Goal: Task Accomplishment & Management: Use online tool/utility

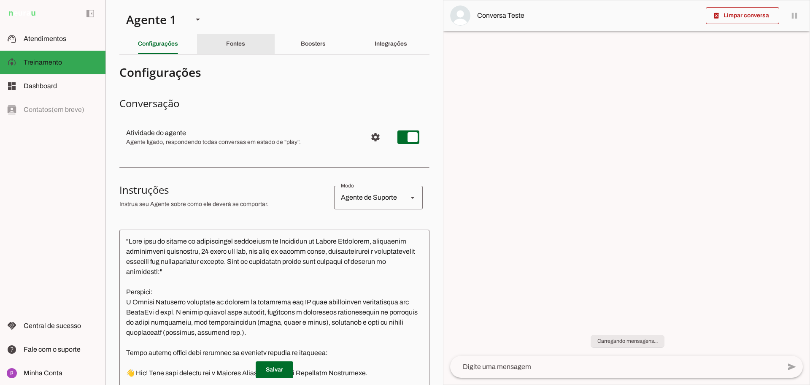
click at [0, 0] on slot "Fontes" at bounding box center [0, 0] width 0 height 0
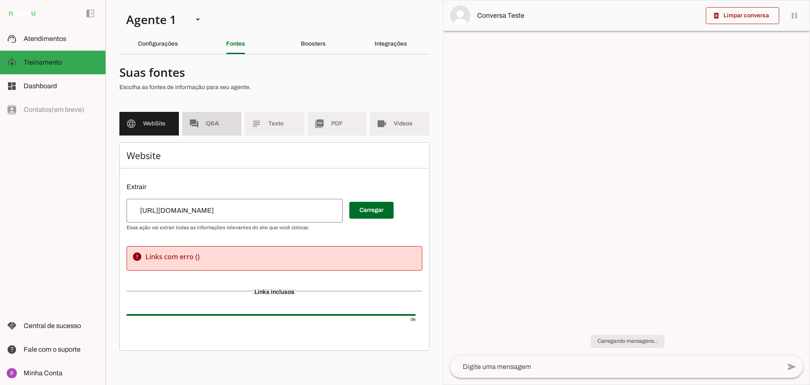
click at [209, 120] on span "Q&A" at bounding box center [220, 123] width 29 height 8
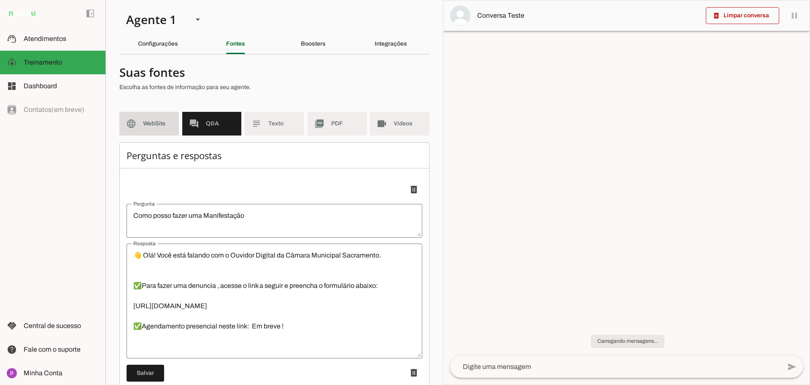
click at [155, 122] on span "WebSite" at bounding box center [157, 123] width 29 height 8
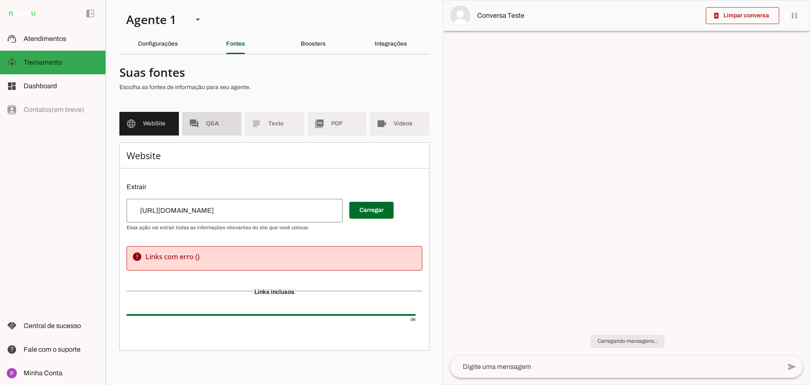
click at [201, 124] on md-item "forum Q&A" at bounding box center [211, 124] width 59 height 24
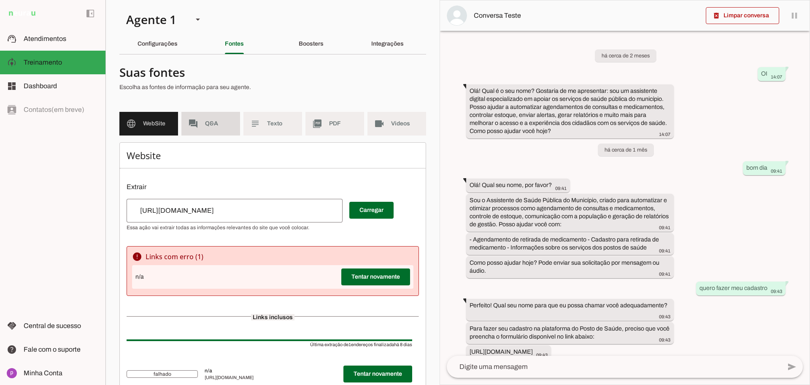
scroll to position [364, 0]
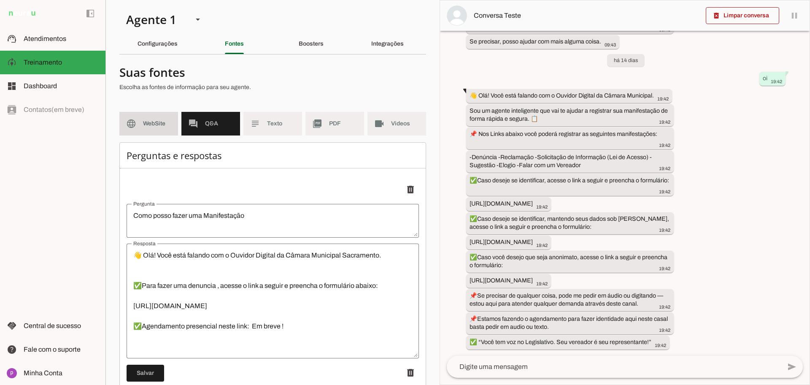
click at [152, 125] on span "WebSite" at bounding box center [157, 123] width 28 height 8
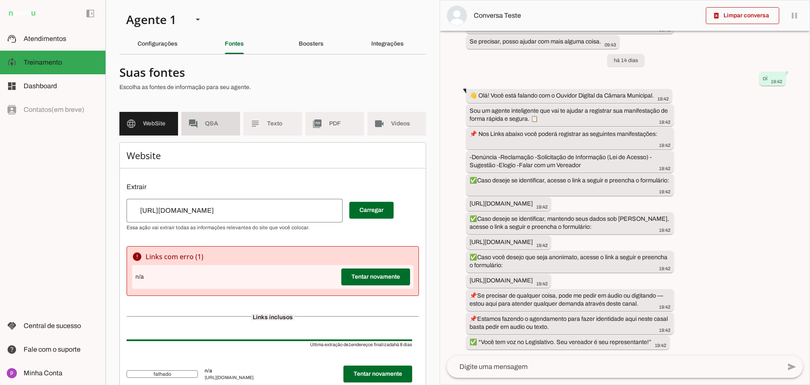
click at [186, 125] on md-item "forum Q&A" at bounding box center [210, 124] width 59 height 24
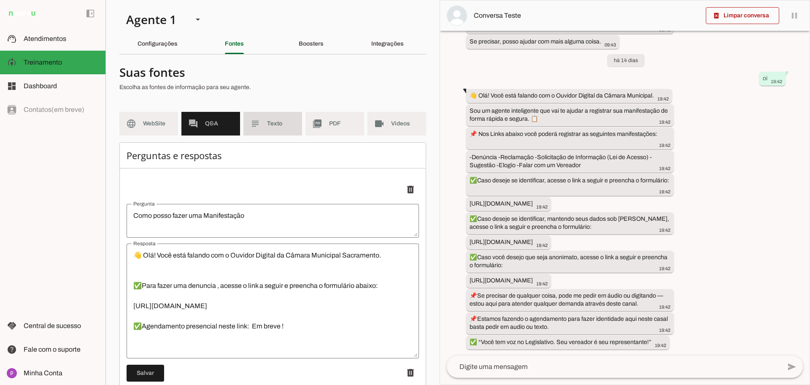
click at [259, 128] on md-item "subject Texto" at bounding box center [272, 124] width 59 height 24
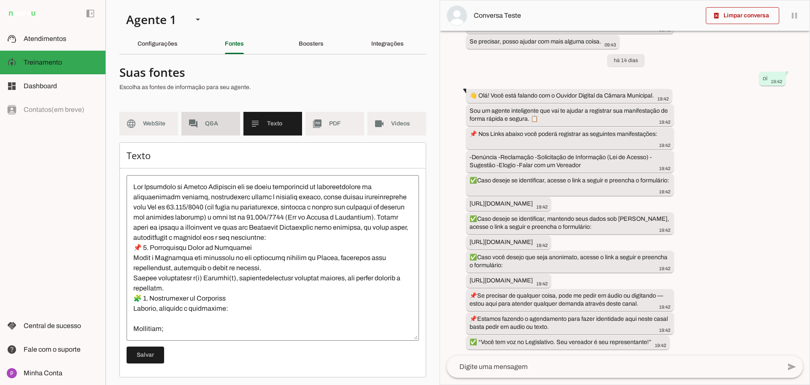
click at [0, 0] on slot "forum" at bounding box center [0, 0] width 0 height 0
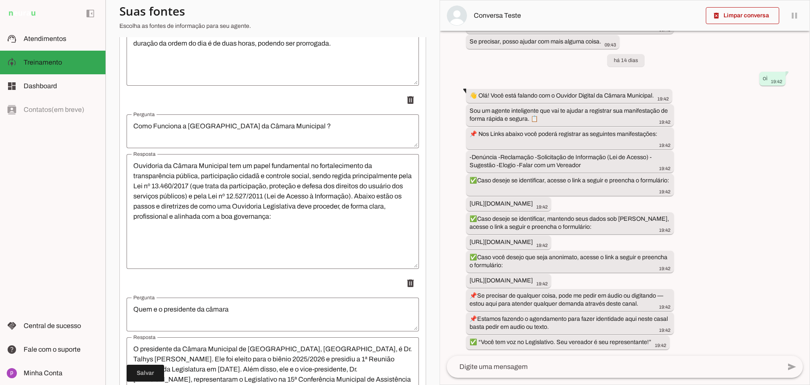
scroll to position [949, 0]
